Goal: Transaction & Acquisition: Book appointment/travel/reservation

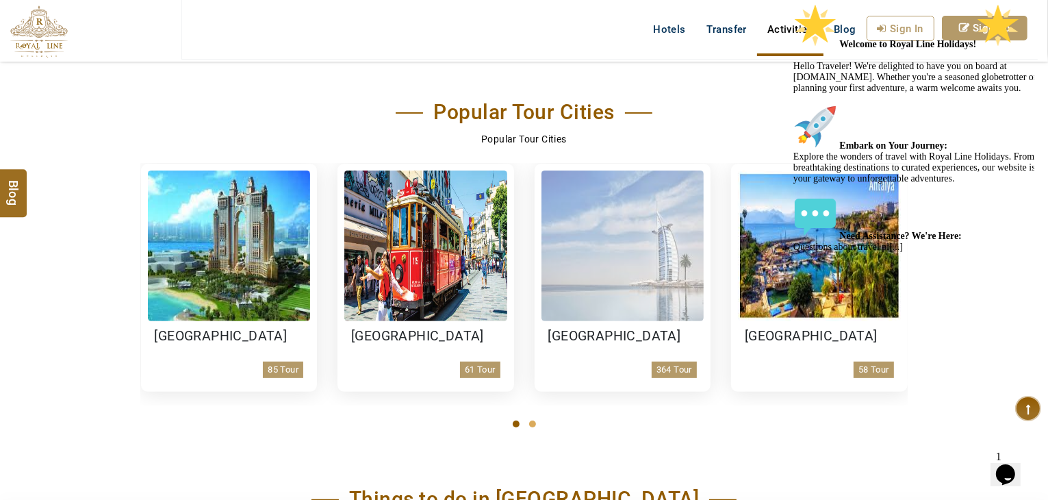
scroll to position [479, 0]
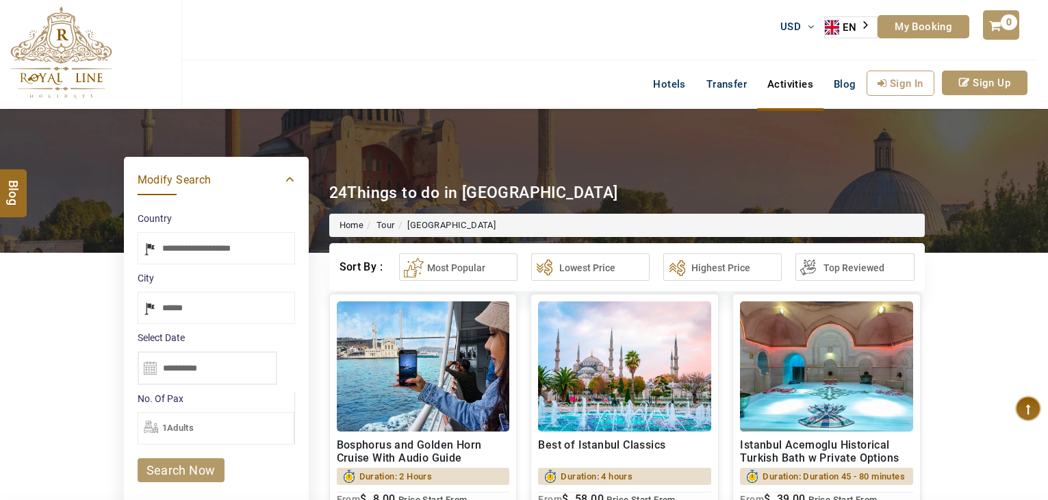
select select "*****"
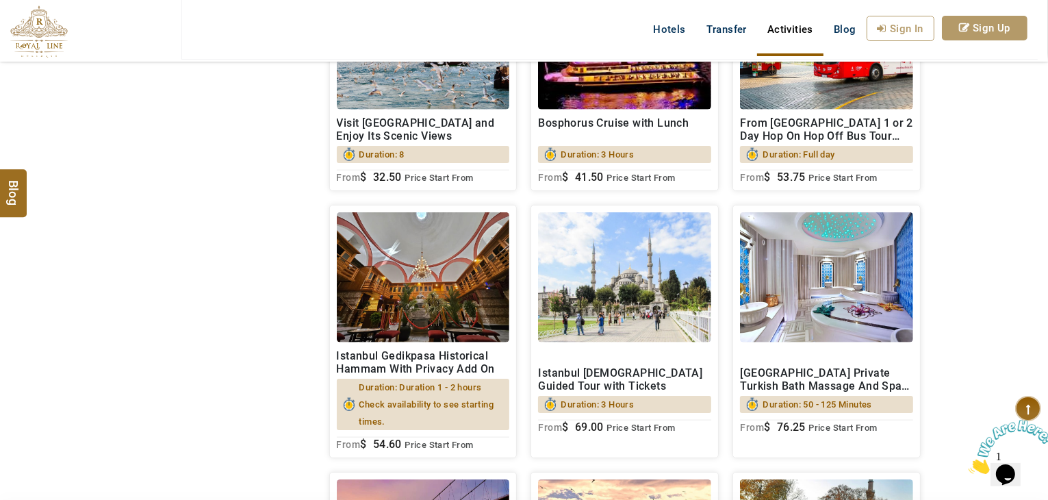
scroll to position [1506, 0]
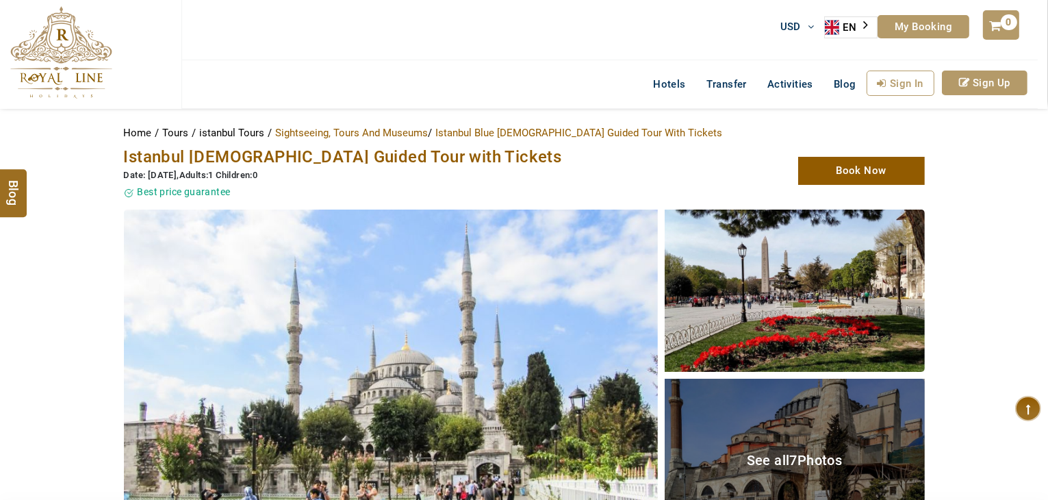
click at [311, 157] on span "Istanbul [DEMOGRAPHIC_DATA] Guided Tour with Tickets" at bounding box center [343, 156] width 438 height 19
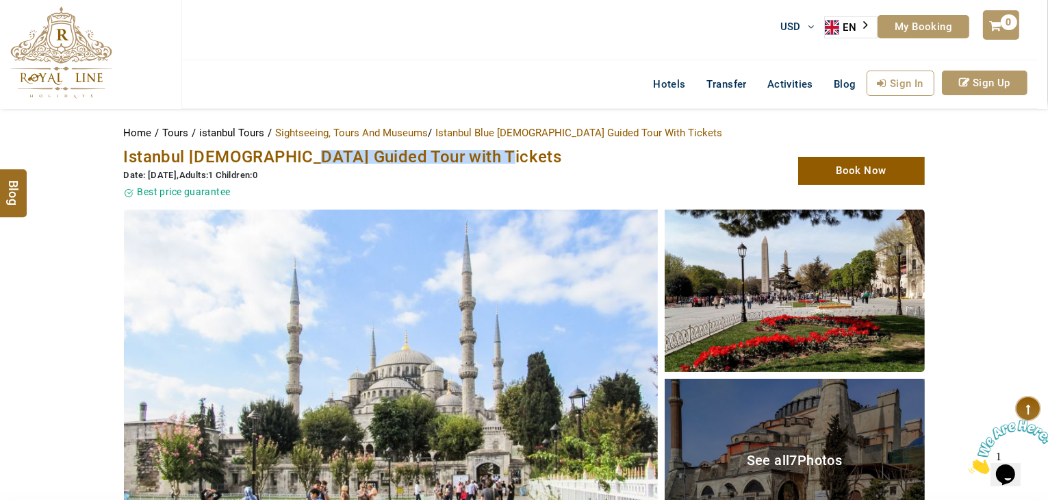
click at [481, 154] on span "Istanbul [DEMOGRAPHIC_DATA] Guided Tour with Tickets" at bounding box center [343, 156] width 438 height 19
copy span "Hagia Sophia Guided Tour"
click at [491, 154] on span "Istanbul [DEMOGRAPHIC_DATA] Guided Tour with Tickets" at bounding box center [343, 156] width 438 height 19
click at [491, 154] on span "Istanbul Blue Mosque Hagia Sophia Guided Tour with Tickets" at bounding box center [343, 156] width 438 height 19
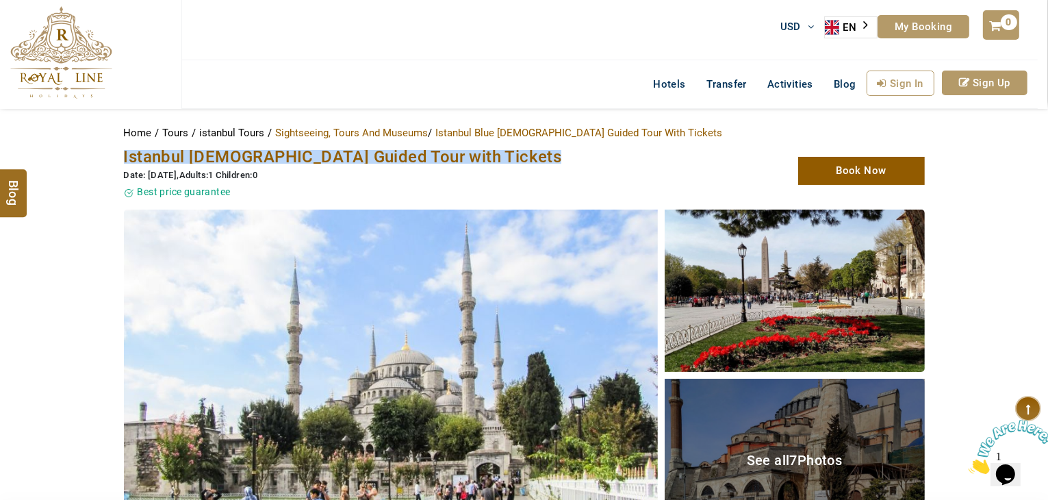
click at [323, 162] on span "Istanbul Blue Mosque Hagia Sophia Guided Tour with Tickets" at bounding box center [343, 156] width 438 height 19
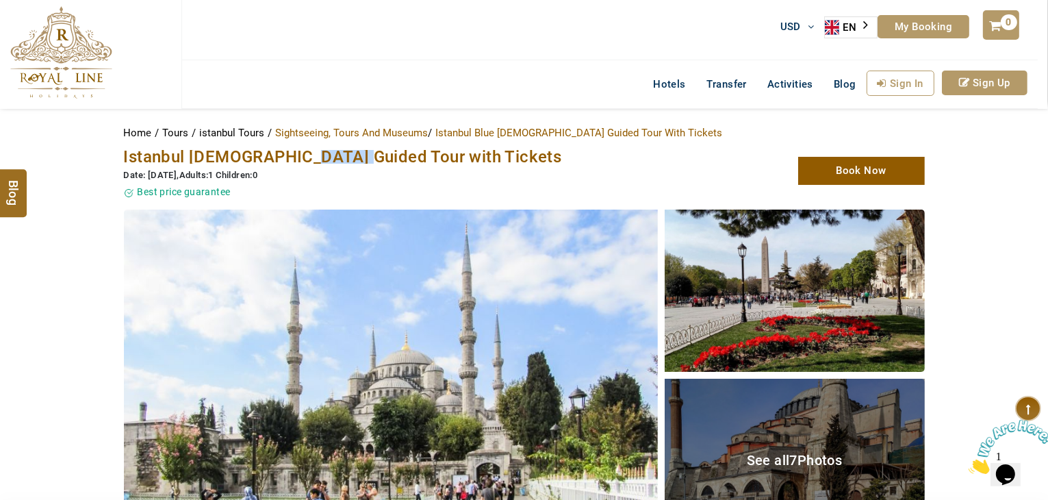
click at [323, 162] on span "Istanbul Blue Mosque Hagia Sophia Guided Tour with Tickets" at bounding box center [343, 156] width 438 height 19
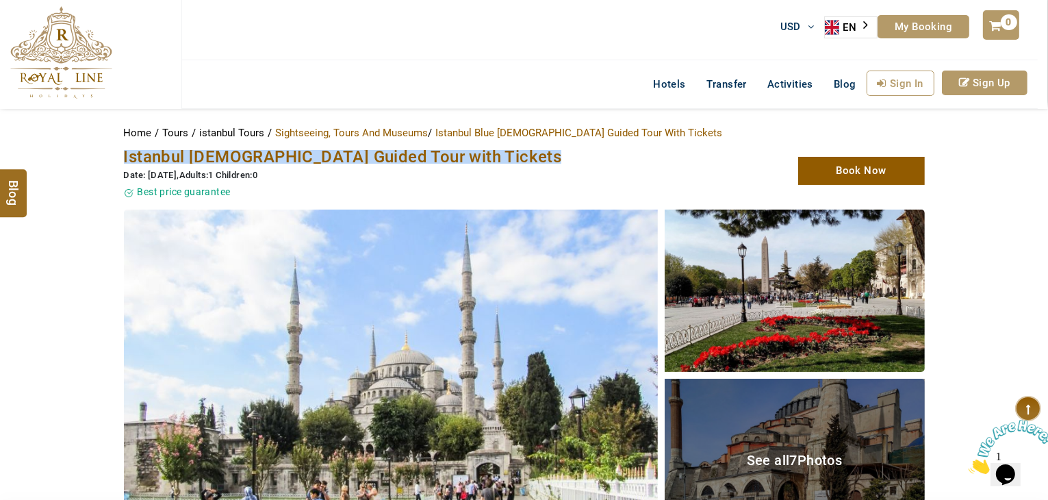
click at [323, 162] on span "Istanbul Blue Mosque Hagia Sophia Guided Tour with Tickets" at bounding box center [343, 156] width 438 height 19
click at [351, 162] on span "Istanbul Blue Mosque Hagia Sophia Guided Tour with Tickets" at bounding box center [343, 156] width 438 height 19
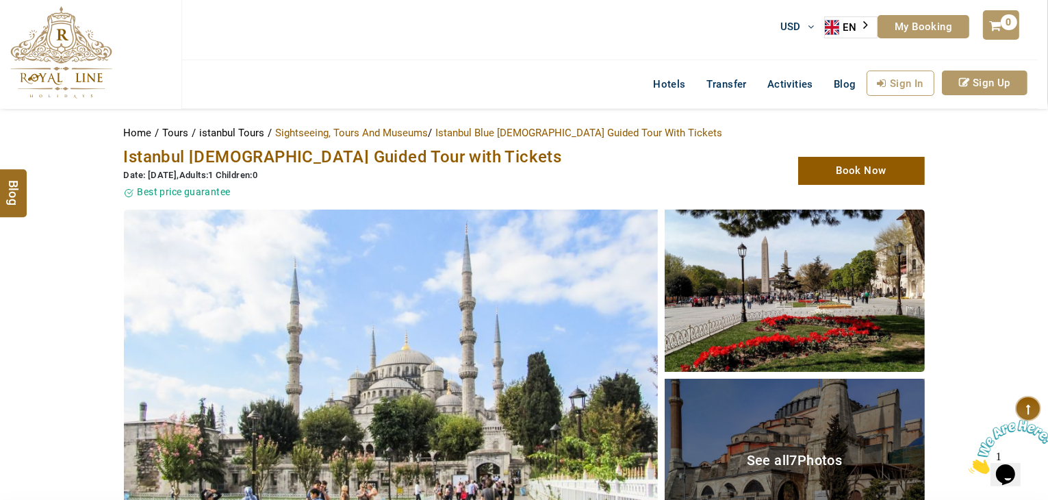
click at [142, 160] on span "Istanbul Blue Mosque Hagia Sophia Guided Tour with Tickets" at bounding box center [343, 156] width 438 height 19
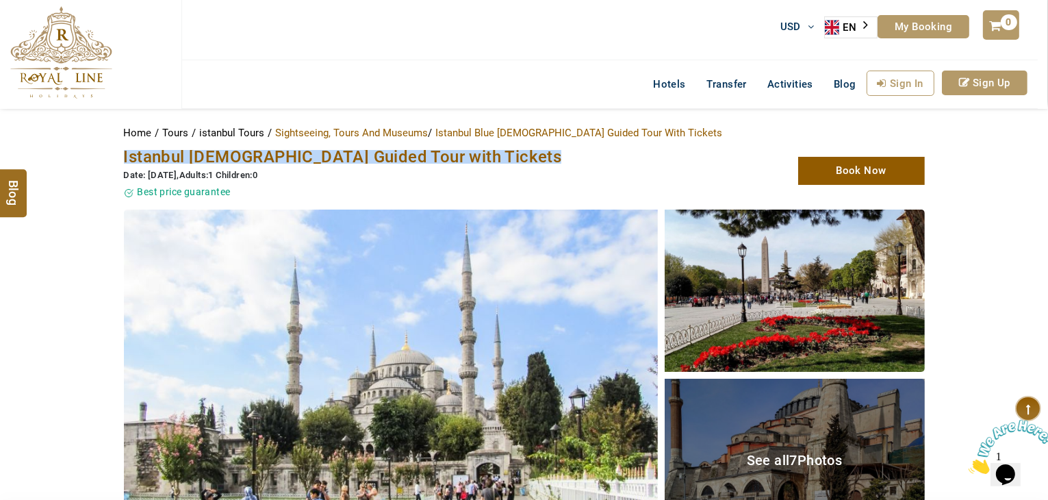
click at [142, 160] on span "Istanbul Blue Mosque Hagia Sophia Guided Tour with Tickets" at bounding box center [343, 156] width 438 height 19
copy span "Istanbul Blue Mosque Hagia Sophia Guided Tour with Tickets"
click at [512, 160] on span "Istanbul Blue Mosque Hagia Sophia Guided Tour with Tickets" at bounding box center [343, 156] width 438 height 19
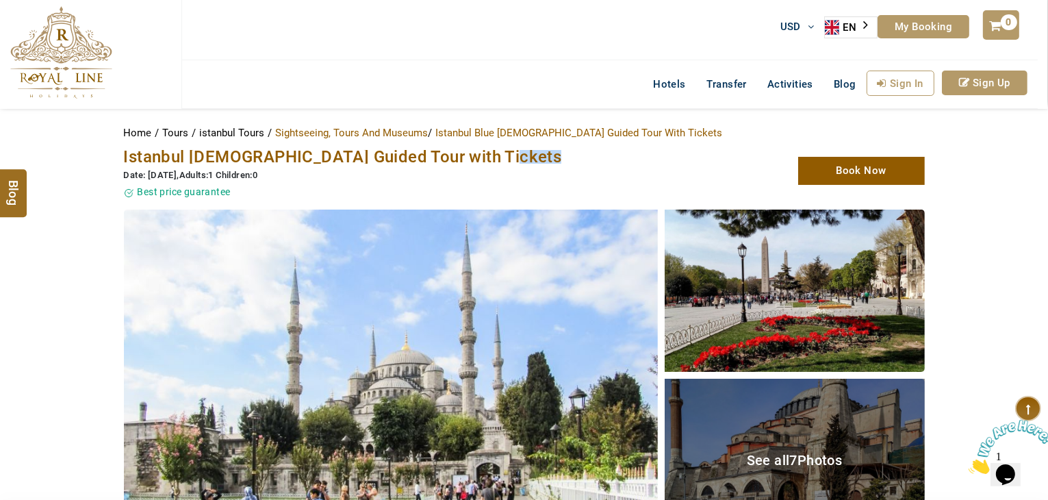
click at [512, 160] on span "Istanbul Blue Mosque Hagia Sophia Guided Tour with Tickets" at bounding box center [343, 156] width 438 height 19
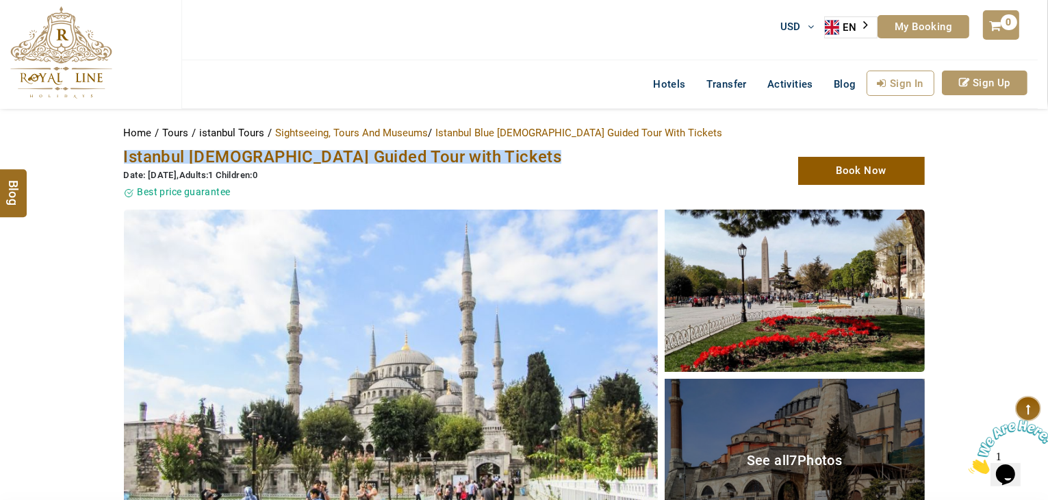
click at [512, 160] on span "Istanbul Blue Mosque Hagia Sophia Guided Tour with Tickets" at bounding box center [343, 156] width 438 height 19
copy span "Istanbul Blue Mosque Hagia Sophia Guided Tour with Tickets"
click at [388, 154] on span "Istanbul Blue Mosque Hagia Sophia Guided Tour with Tickets" at bounding box center [343, 156] width 438 height 19
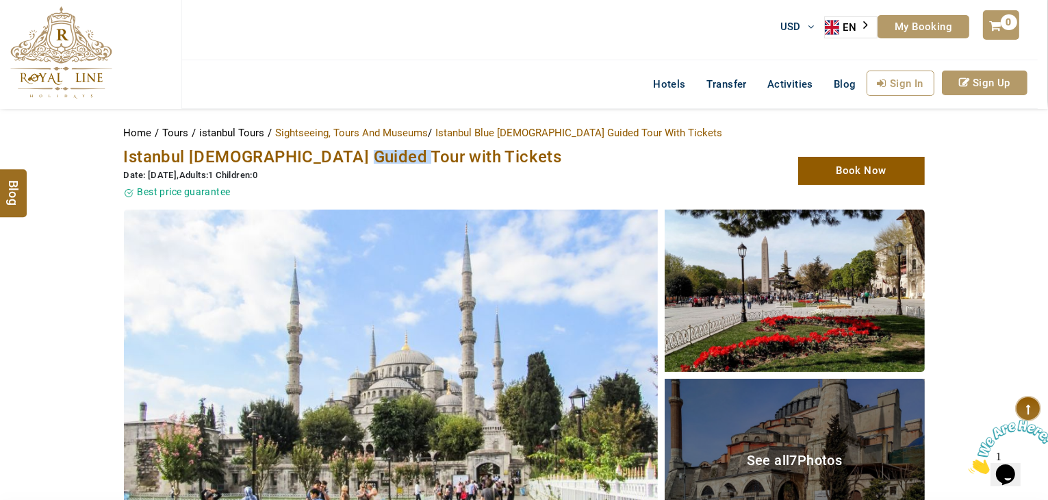
click at [388, 154] on span "Istanbul Blue Mosque Hagia Sophia Guided Tour with Tickets" at bounding box center [343, 156] width 438 height 19
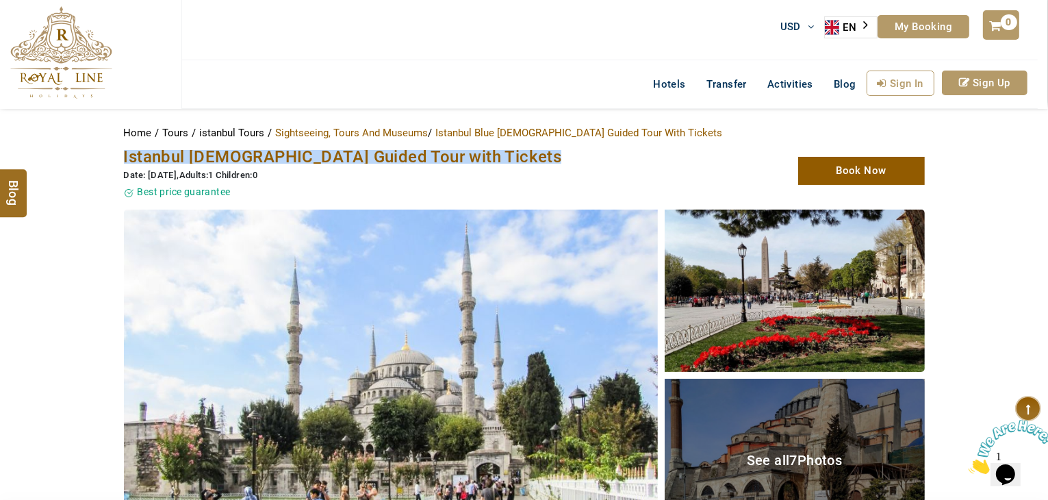
click at [388, 154] on span "Istanbul Blue Mosque Hagia Sophia Guided Tour with Tickets" at bounding box center [343, 156] width 438 height 19
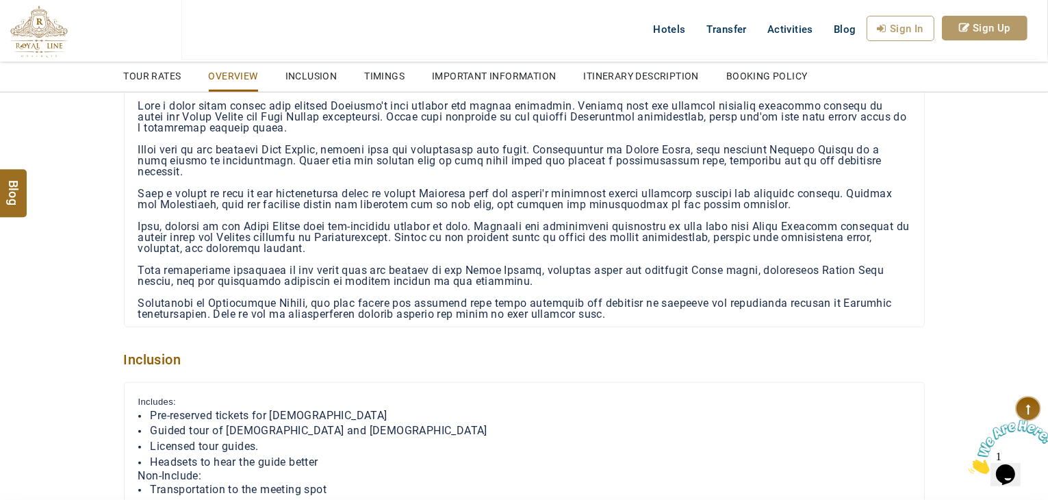
scroll to position [1165, 0]
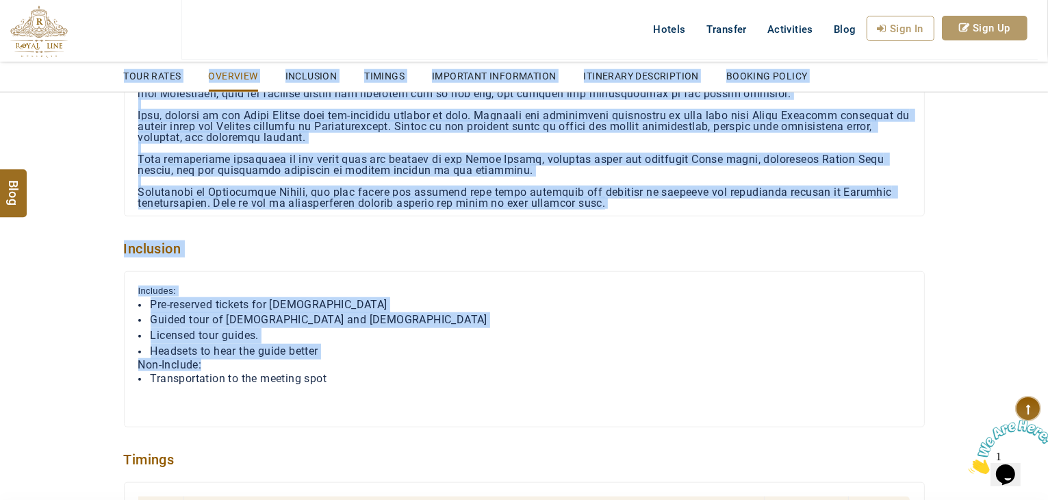
click at [658, 359] on h2 "Non-Include:" at bounding box center [524, 365] width 772 height 12
click at [657, 387] on p at bounding box center [524, 396] width 772 height 18
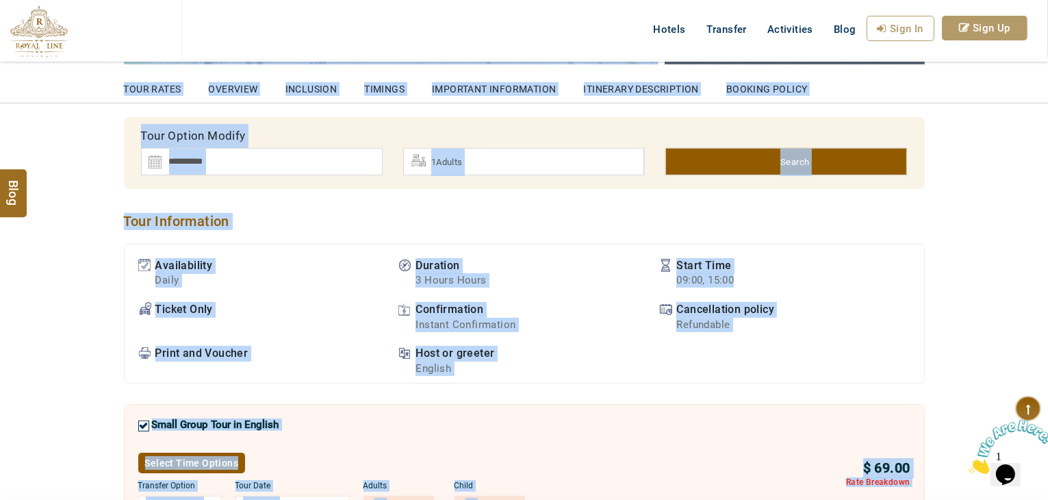
scroll to position [342, 0]
